Goal: Information Seeking & Learning: Learn about a topic

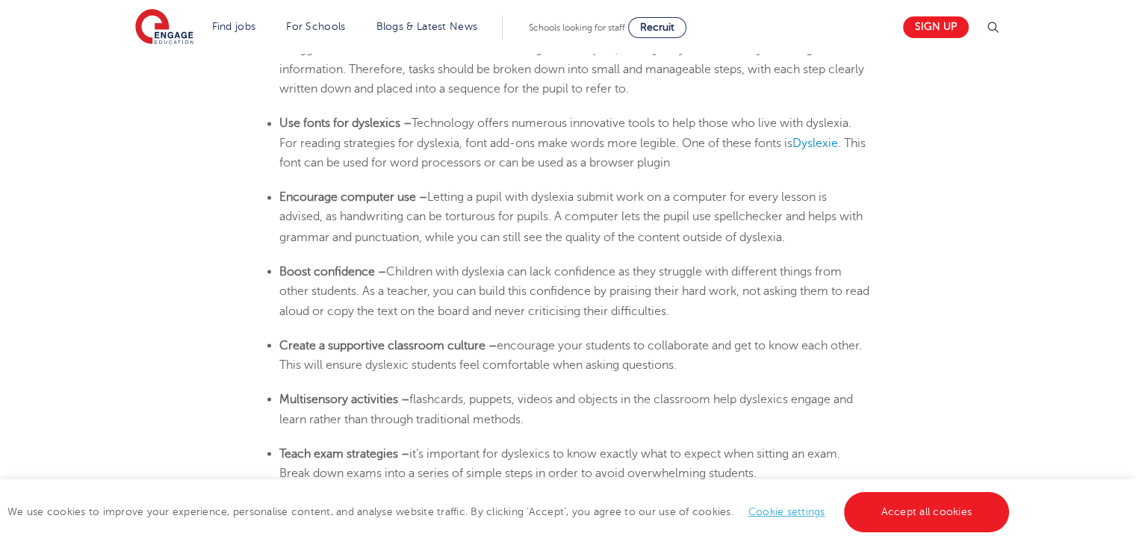
scroll to position [2629, 0]
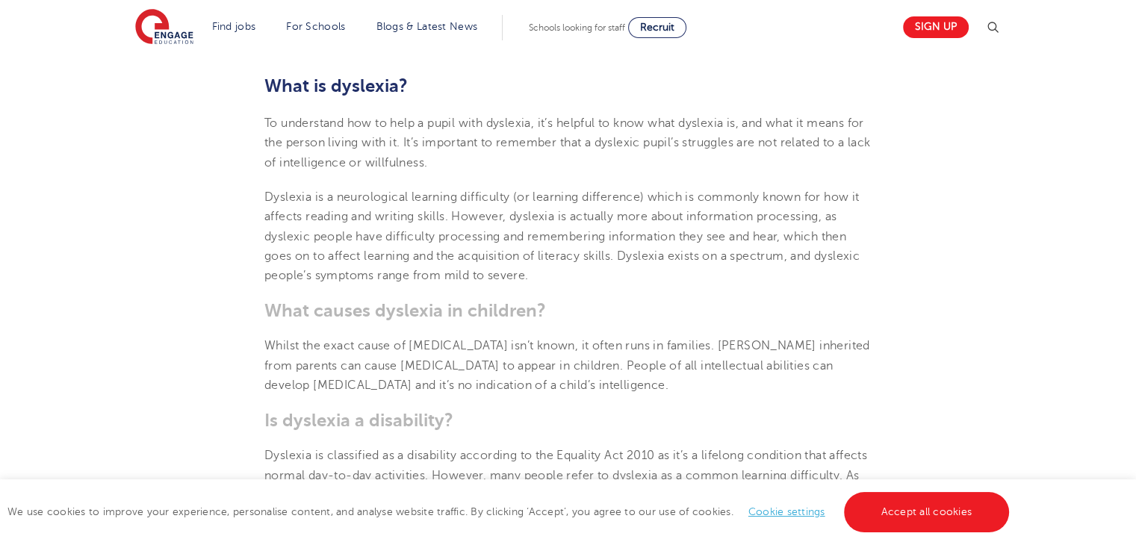
scroll to position [616, 0]
